Goal: Transaction & Acquisition: Purchase product/service

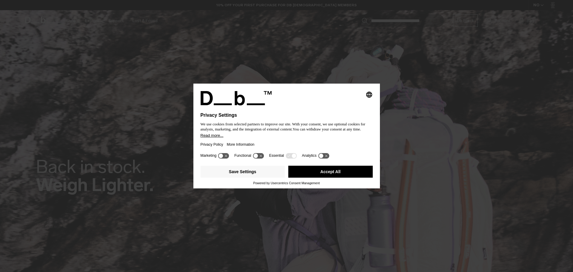
click at [334, 166] on button "Accept All" at bounding box center [330, 172] width 84 height 12
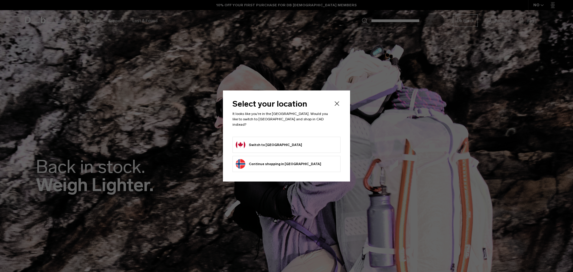
click at [272, 140] on button "Switch to Canada" at bounding box center [269, 145] width 66 height 10
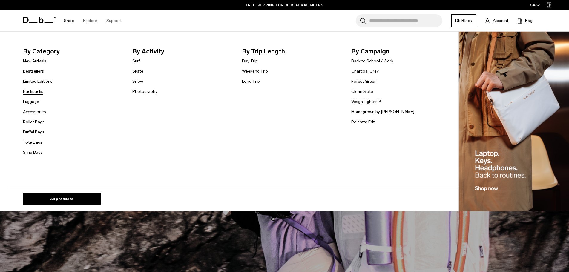
click at [41, 91] on link "Backpacks" at bounding box center [33, 91] width 20 height 6
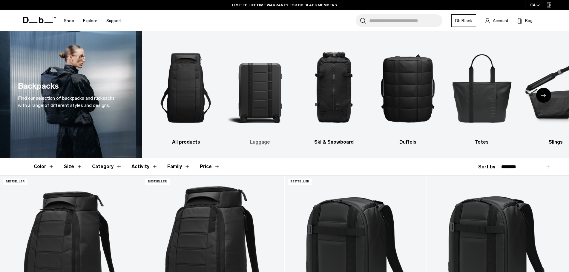
click at [259, 102] on img "2 / 10" at bounding box center [260, 87] width 64 height 95
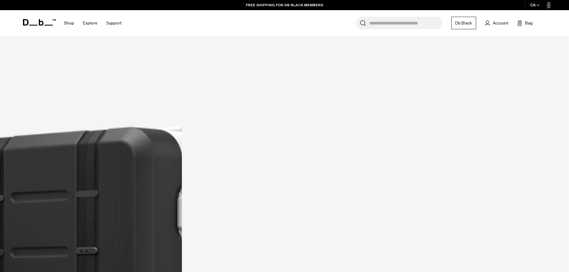
scroll to position [1523, 0]
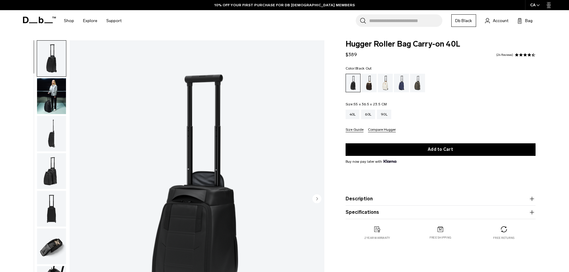
click at [51, 99] on img "button" at bounding box center [51, 96] width 29 height 36
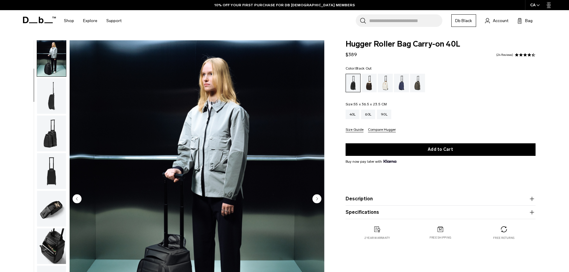
click at [52, 102] on img "button" at bounding box center [51, 96] width 29 height 36
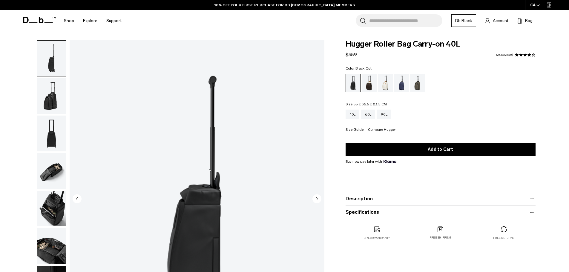
click at [55, 108] on img "button" at bounding box center [51, 96] width 29 height 36
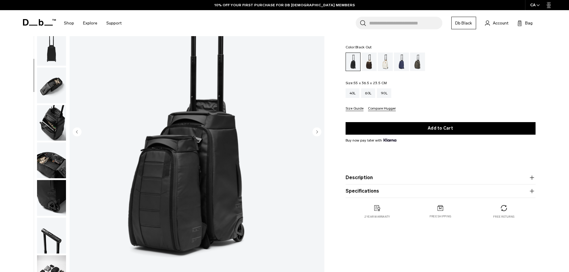
scroll to position [90, 0]
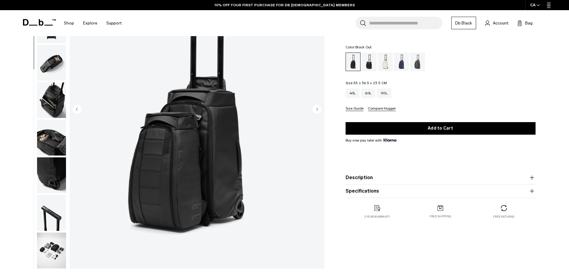
click at [52, 94] on img "button" at bounding box center [51, 100] width 29 height 36
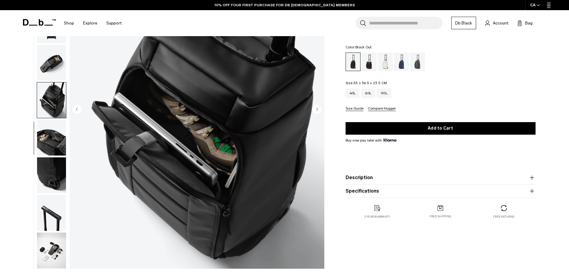
click at [58, 131] on img "button" at bounding box center [51, 138] width 29 height 36
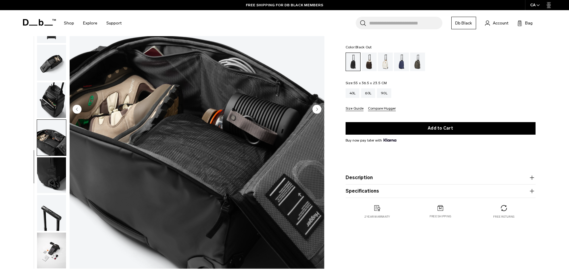
click at [57, 160] on img "button" at bounding box center [51, 175] width 29 height 36
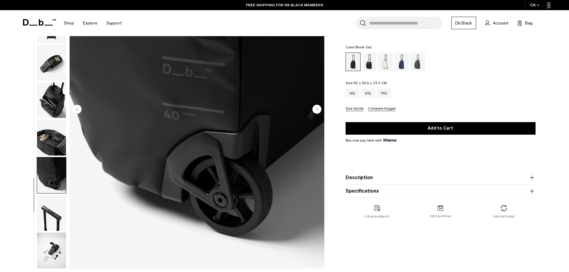
click at [51, 173] on img "button" at bounding box center [51, 175] width 29 height 36
click at [50, 205] on img "button" at bounding box center [51, 213] width 29 height 36
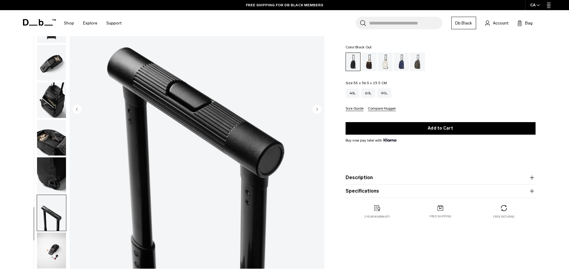
click at [47, 249] on img "button" at bounding box center [51, 251] width 29 height 36
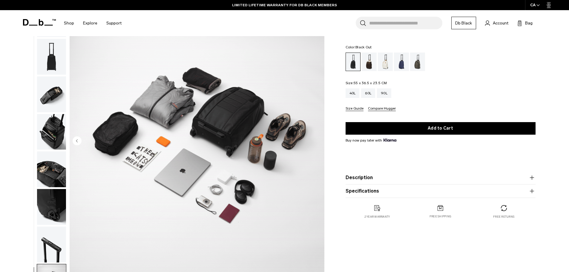
scroll to position [0, 0]
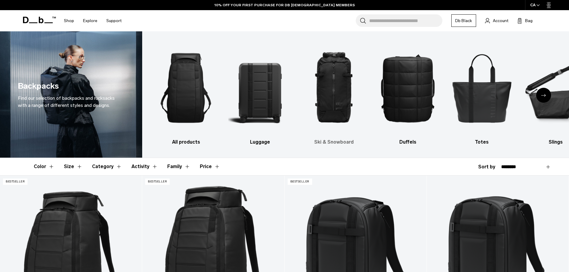
click at [314, 114] on img "3 / 10" at bounding box center [334, 87] width 64 height 95
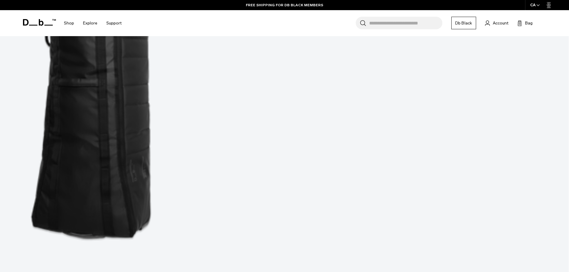
scroll to position [508, 0]
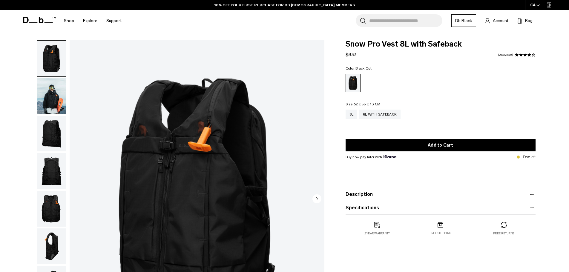
click at [57, 96] on img "button" at bounding box center [51, 96] width 29 height 36
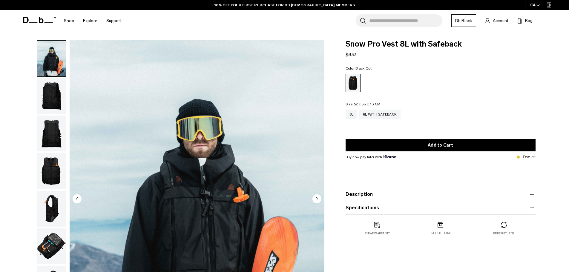
click at [51, 110] on img "button" at bounding box center [51, 96] width 29 height 36
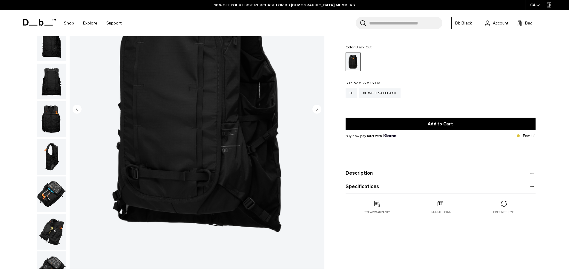
click at [50, 80] on img "button" at bounding box center [51, 82] width 29 height 36
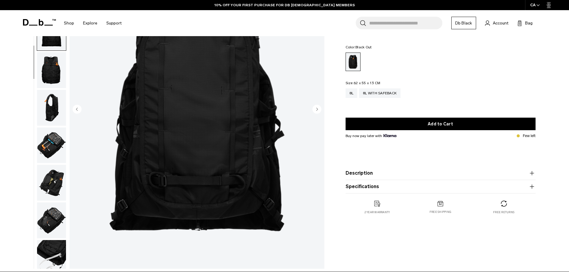
scroll to position [56, 0]
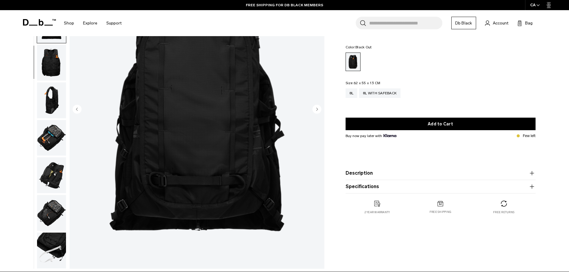
click at [55, 101] on img "button" at bounding box center [51, 100] width 29 height 36
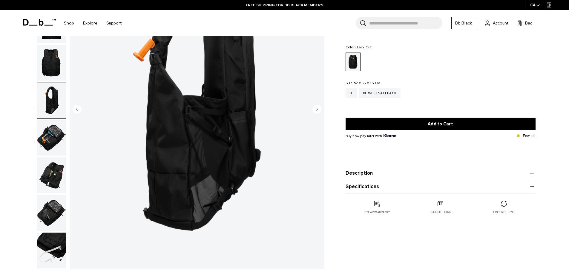
click at [55, 122] on img "button" at bounding box center [51, 138] width 29 height 36
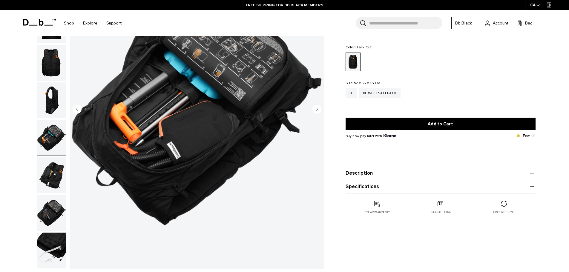
drag, startPoint x: 53, startPoint y: 170, endPoint x: 56, endPoint y: 174, distance: 5.6
click at [53, 170] on img "button" at bounding box center [51, 175] width 29 height 36
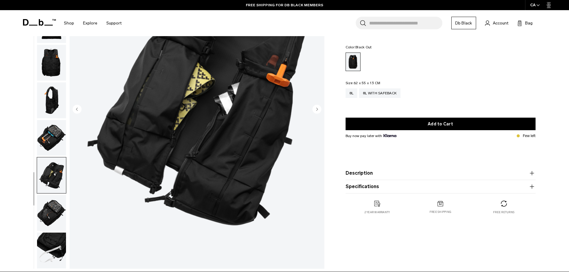
click at [44, 210] on img "button" at bounding box center [51, 213] width 29 height 36
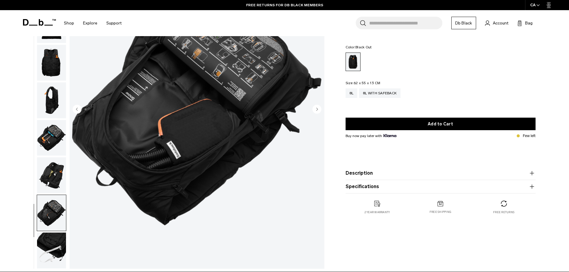
click at [47, 241] on img "button" at bounding box center [51, 251] width 29 height 36
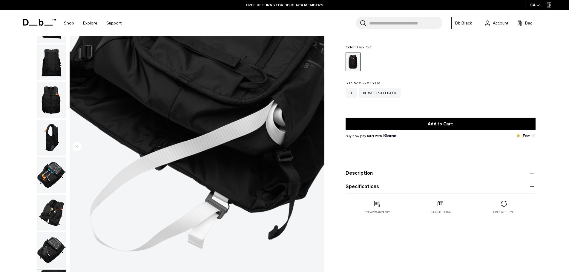
scroll to position [0, 0]
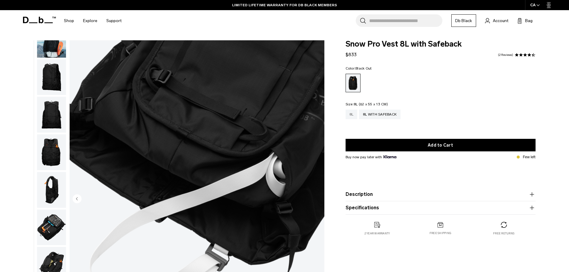
click at [351, 116] on div "8L" at bounding box center [351, 115] width 12 height 10
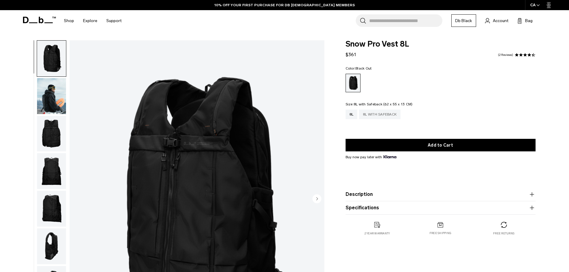
click at [382, 114] on div "8L with Safeback" at bounding box center [379, 115] width 41 height 10
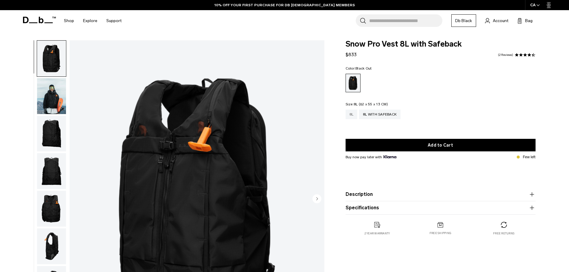
click at [349, 115] on div "8L" at bounding box center [351, 115] width 12 height 10
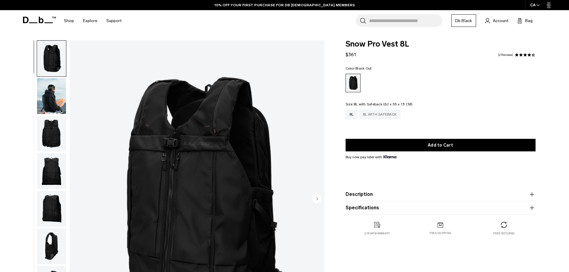
click at [380, 115] on div "8L with Safeback" at bounding box center [379, 115] width 41 height 10
